Goal: Task Accomplishment & Management: Manage account settings

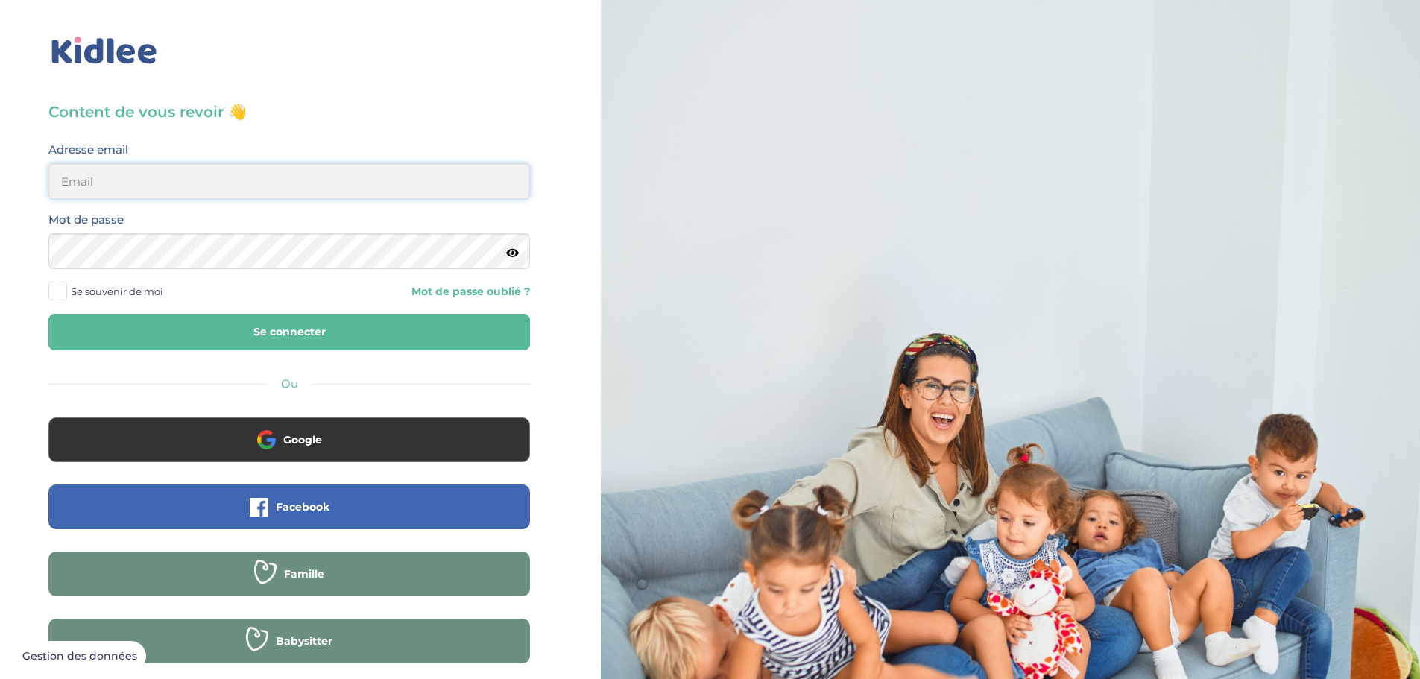
type input "[EMAIL_ADDRESS][DOMAIN_NAME]"
click at [317, 341] on button "Se connecter" at bounding box center [288, 332] width 481 height 37
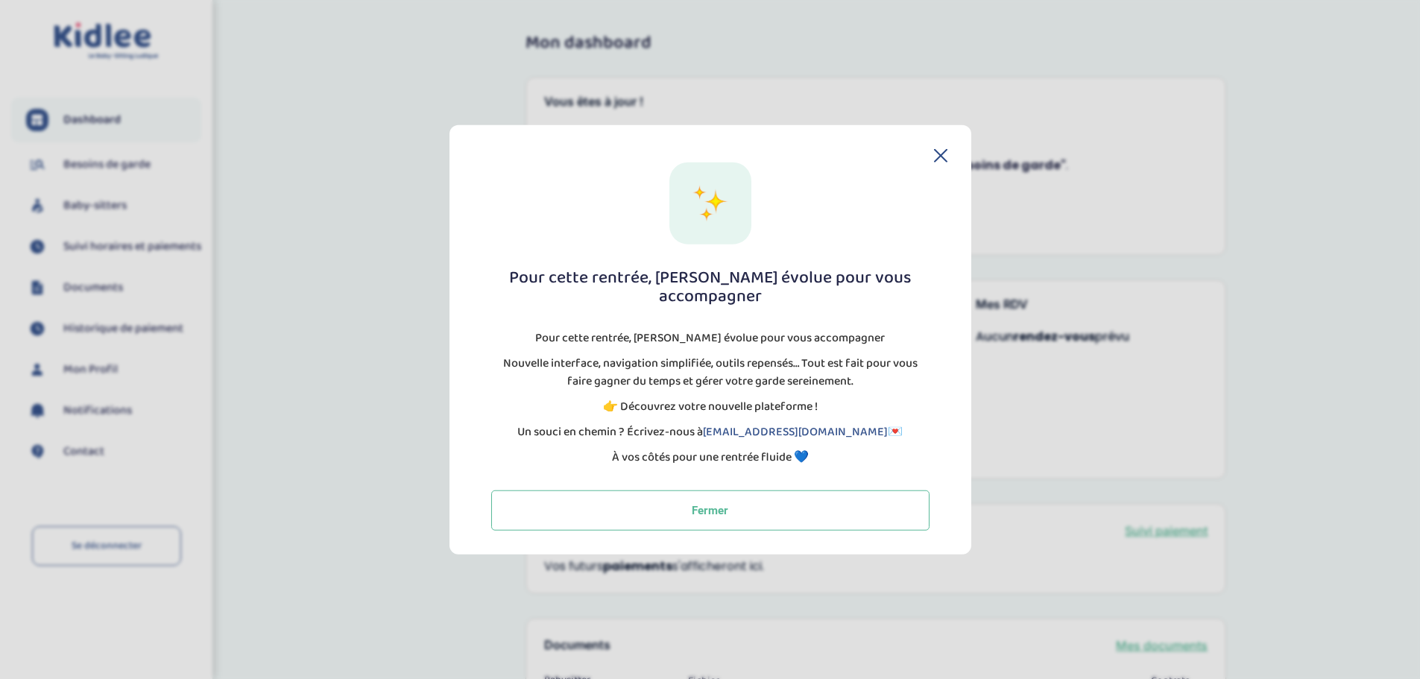
click at [936, 162] on icon at bounding box center [940, 154] width 13 height 13
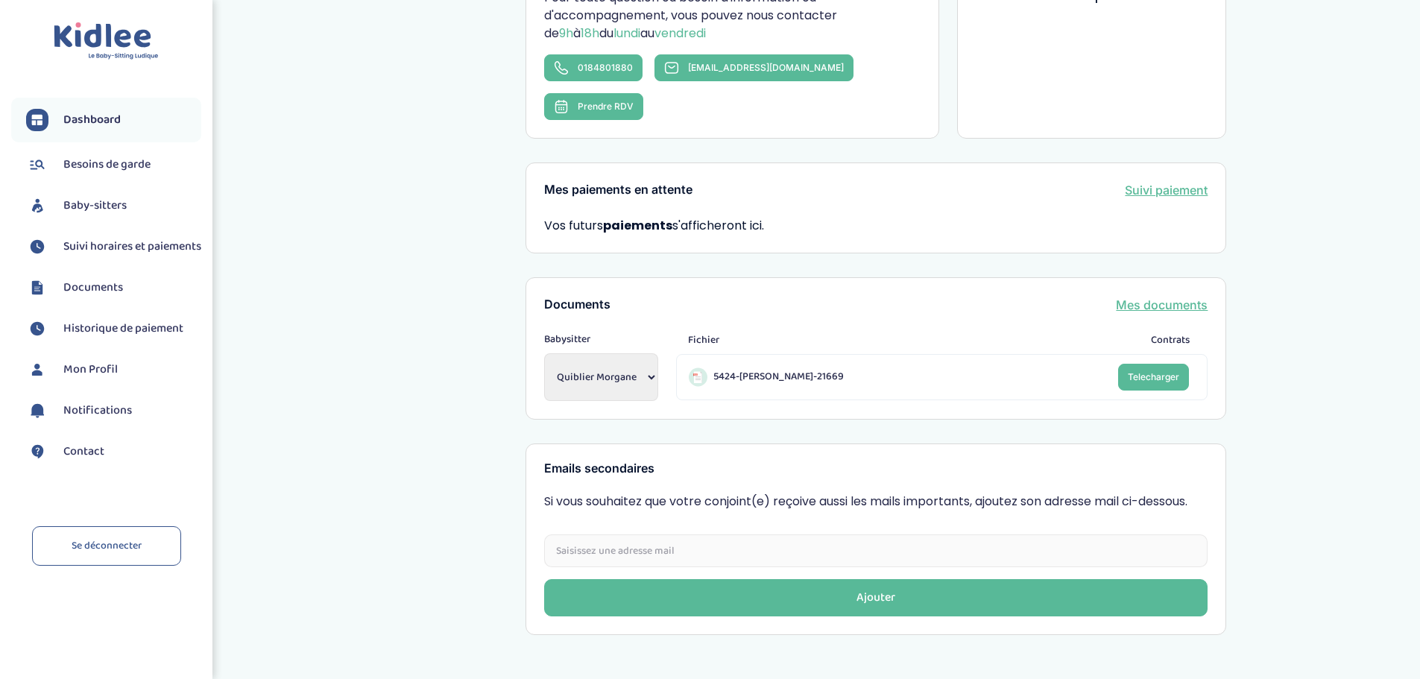
scroll to position [355, 0]
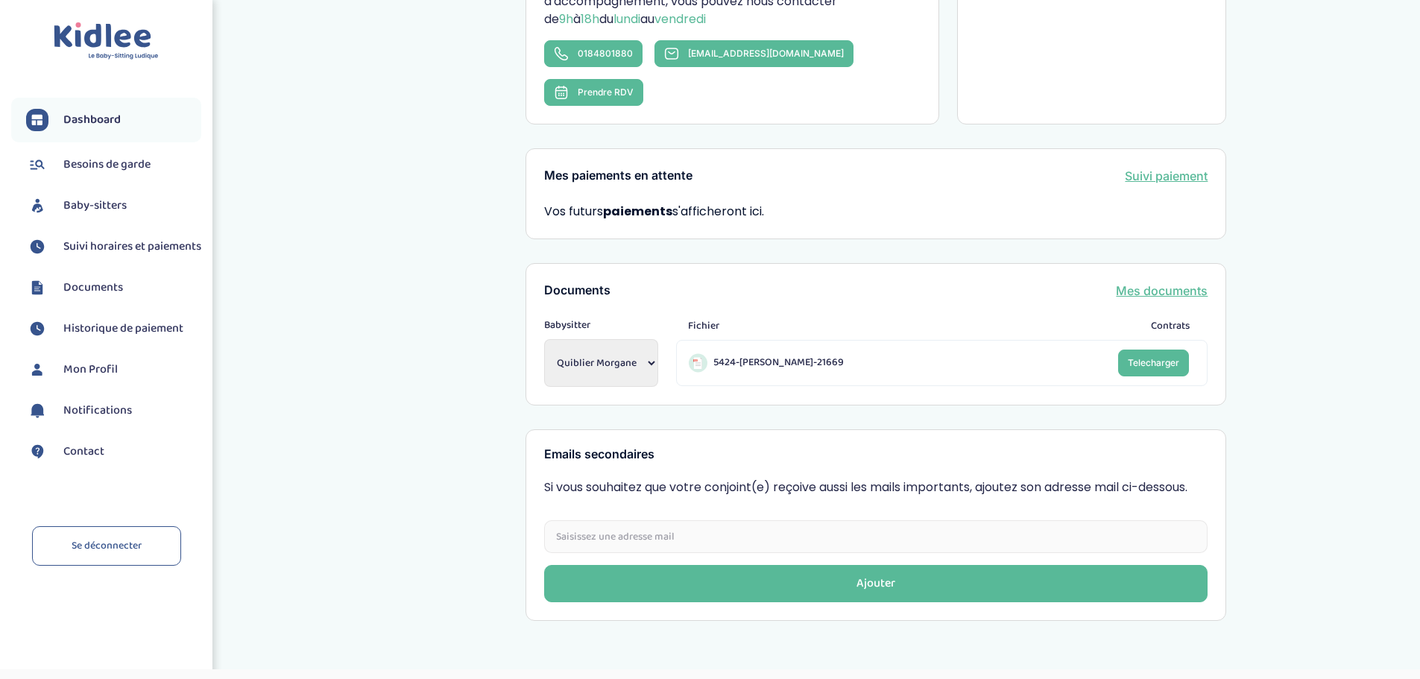
click at [634, 339] on select "Quiblier Morgane HAOUES Nafissa HAOUES Nafissa" at bounding box center [601, 363] width 114 height 48
select select "1626"
click at [544, 339] on select "Quiblier Morgane HAOUES Nafissa HAOUES Nafissa" at bounding box center [601, 363] width 114 height 48
